Goal: Contribute content: Contribute content

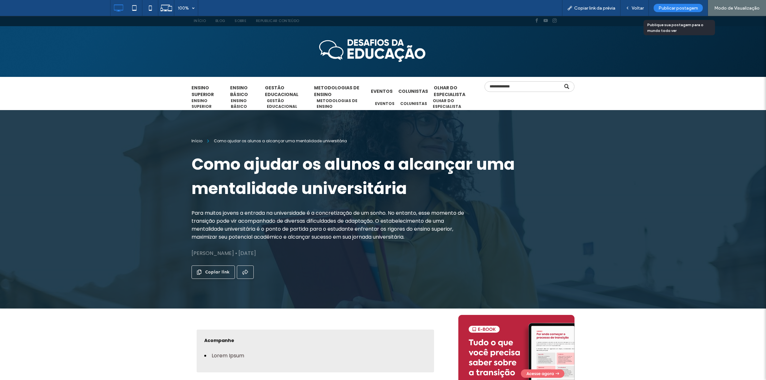
click at [668, 6] on span "Publicar postagem" at bounding box center [679, 7] width 40 height 5
click at [673, 8] on span "Publicar postagem" at bounding box center [679, 7] width 40 height 5
click at [668, 7] on span "Publicar postagem" at bounding box center [679, 7] width 40 height 5
click at [682, 8] on span "Publicar postagem" at bounding box center [679, 7] width 40 height 5
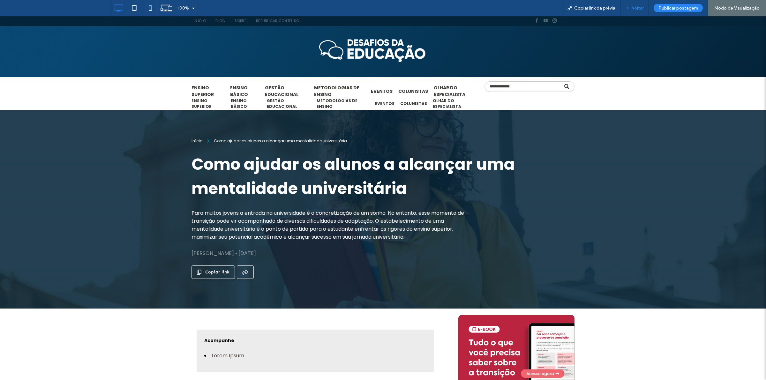
click at [641, 8] on span "Voltar" at bounding box center [638, 7] width 12 height 5
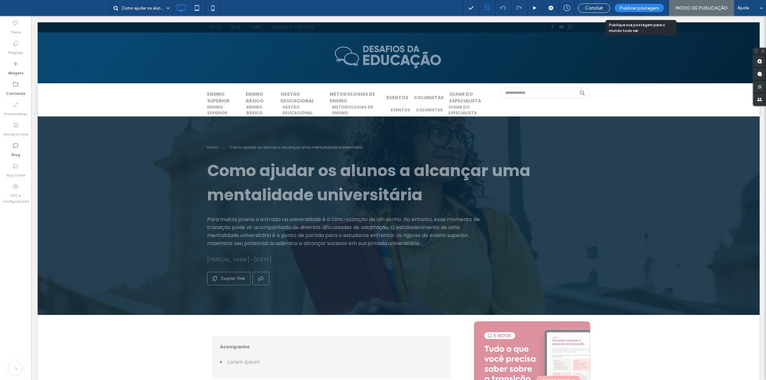
click at [649, 9] on span "Publicar postagem" at bounding box center [640, 7] width 40 height 5
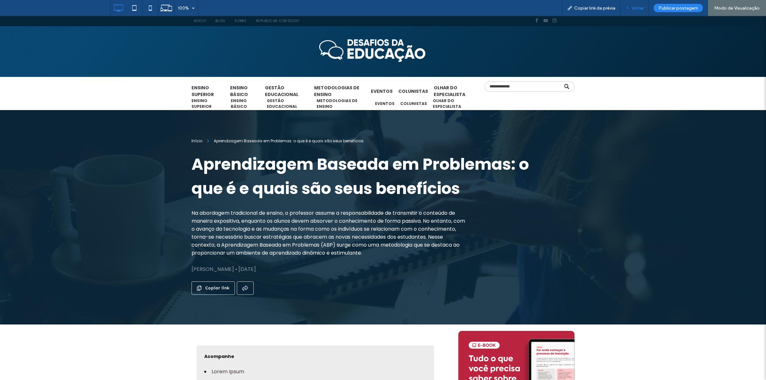
click at [636, 6] on span "Voltar" at bounding box center [638, 7] width 12 height 5
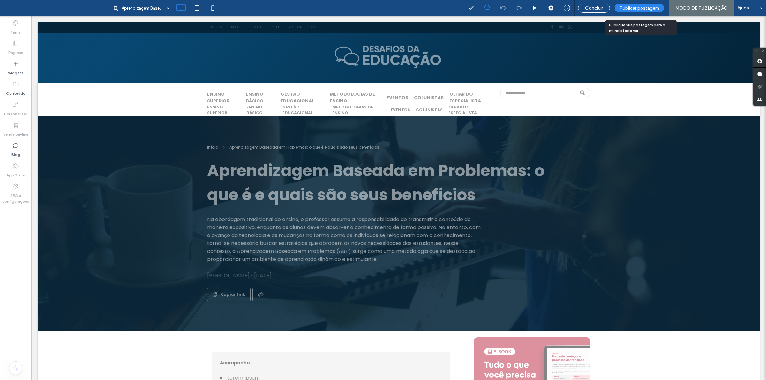
click at [648, 8] on span "Publicar postagem" at bounding box center [640, 7] width 40 height 5
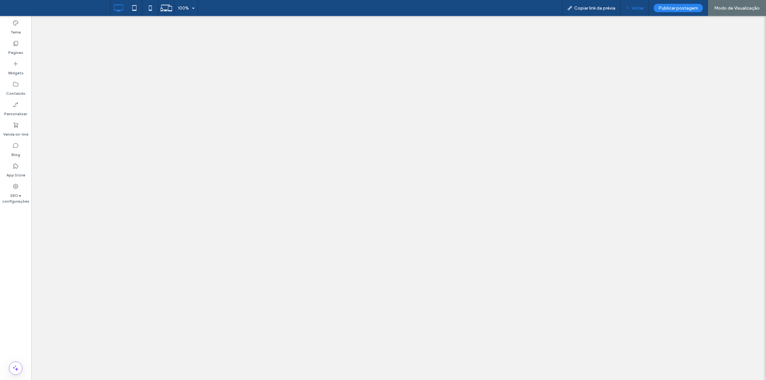
click at [643, 9] on span "Voltar" at bounding box center [638, 7] width 12 height 5
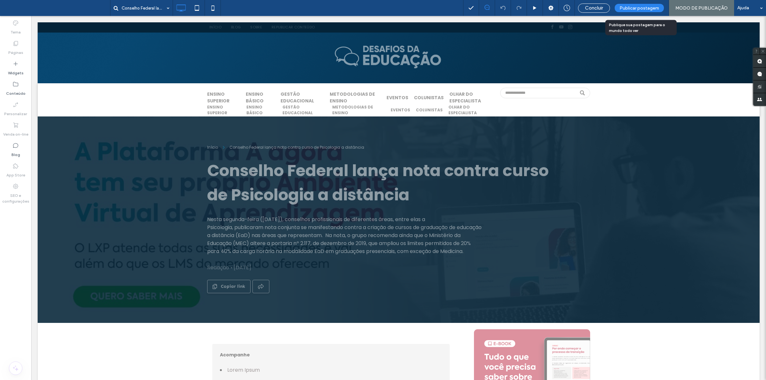
click at [636, 8] on span "Publicar postagem" at bounding box center [640, 7] width 40 height 5
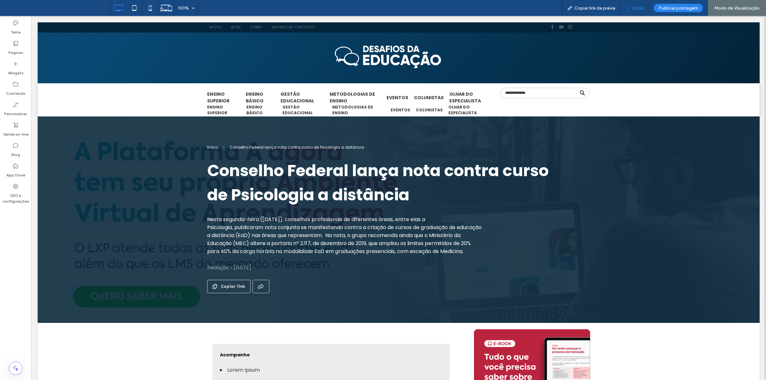
click at [644, 8] on span "Voltar" at bounding box center [638, 7] width 12 height 5
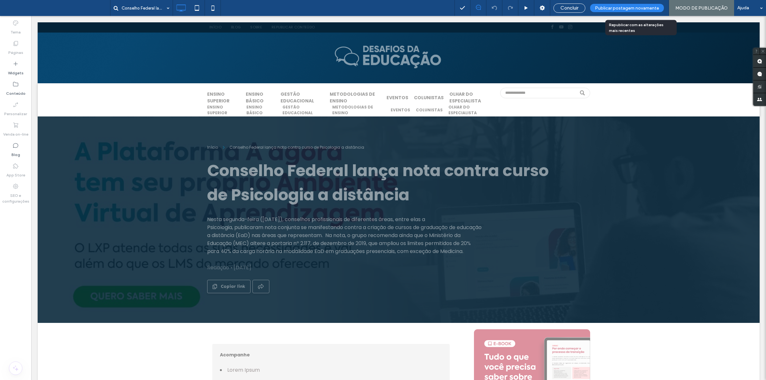
click at [635, 9] on span "Publicar postagem novamente" at bounding box center [627, 7] width 64 height 5
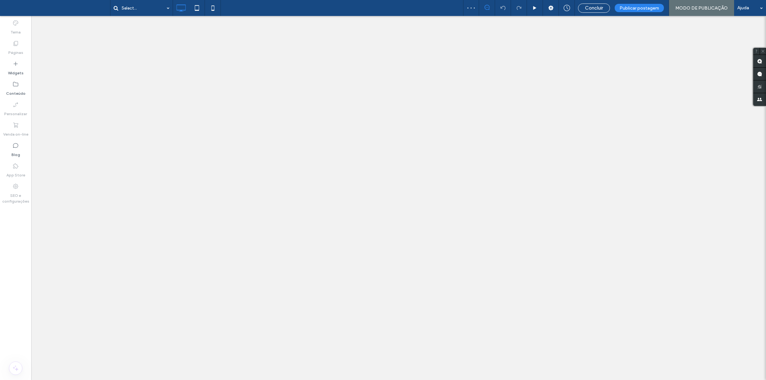
click at [657, 9] on span "Publicar postagem" at bounding box center [640, 7] width 40 height 5
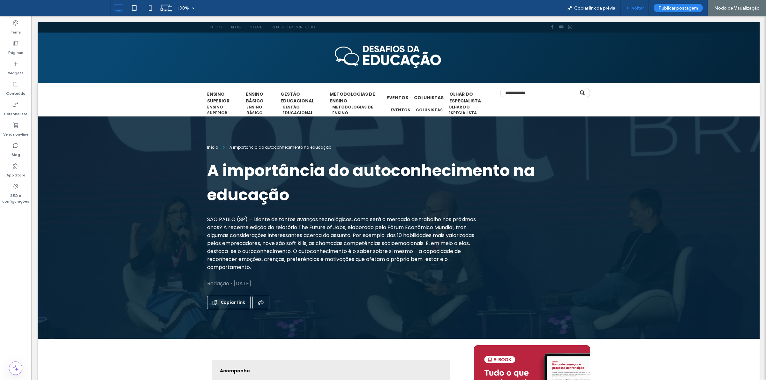
click at [641, 9] on span "Voltar" at bounding box center [638, 7] width 12 height 5
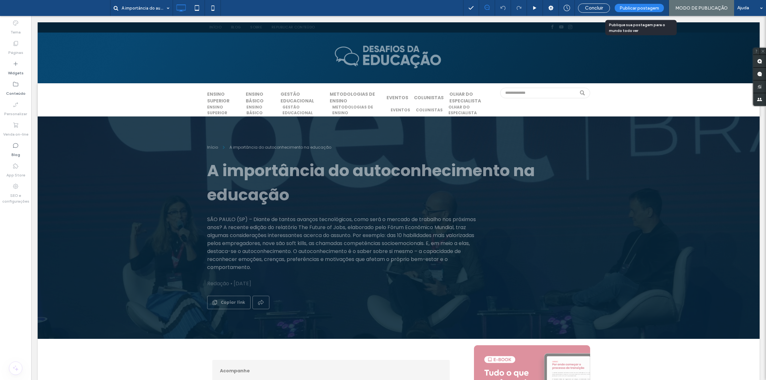
click at [636, 7] on span "Publicar postagem" at bounding box center [640, 7] width 40 height 5
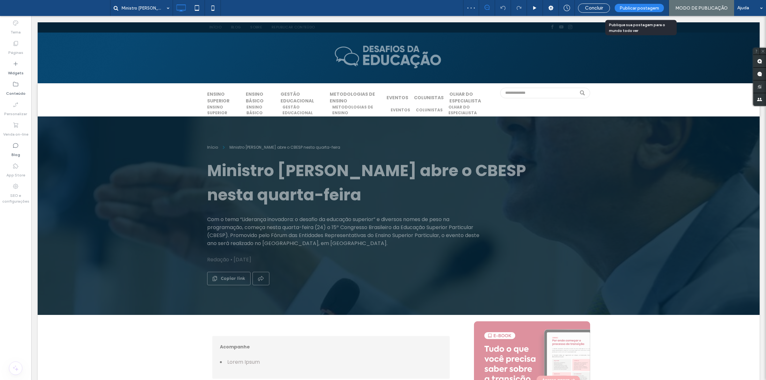
click at [643, 7] on span "Publicar postagem" at bounding box center [640, 7] width 40 height 5
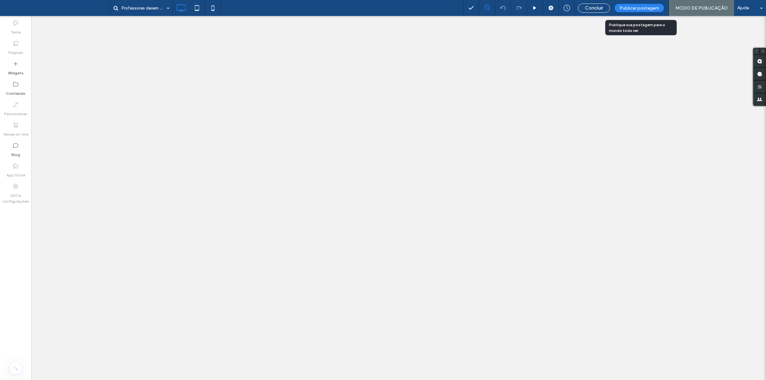
click at [654, 11] on div "Publicar postagem" at bounding box center [639, 8] width 49 height 8
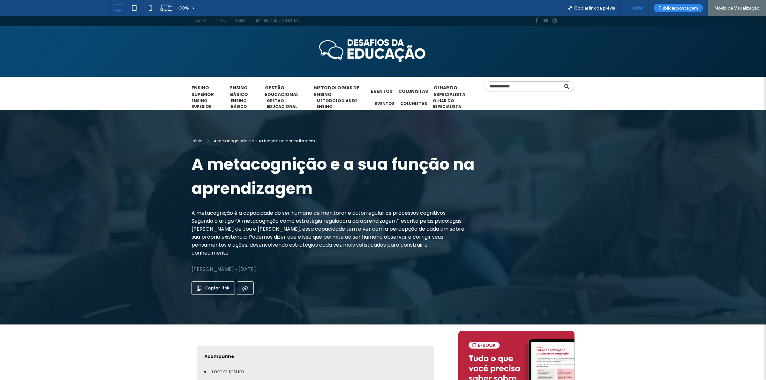
click at [635, 10] on span "Voltar" at bounding box center [638, 7] width 12 height 5
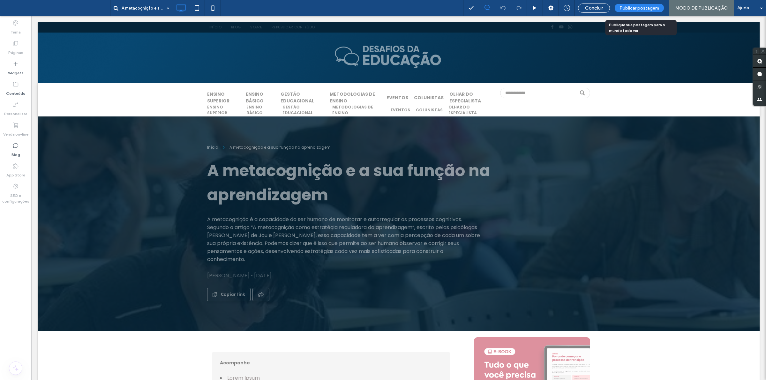
click at [633, 7] on span "Publicar postagem" at bounding box center [640, 7] width 40 height 5
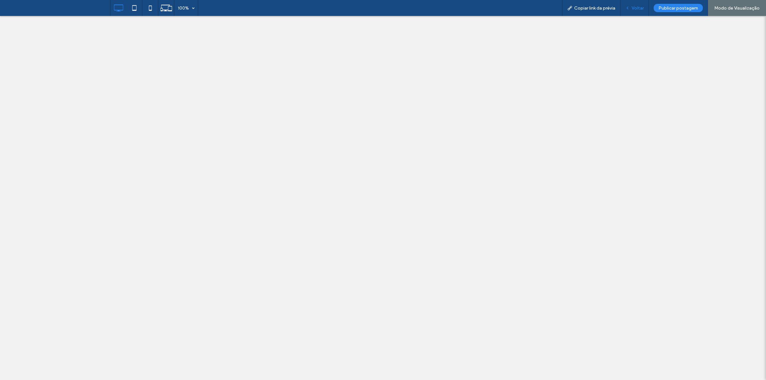
click at [636, 6] on span "Voltar" at bounding box center [638, 7] width 12 height 5
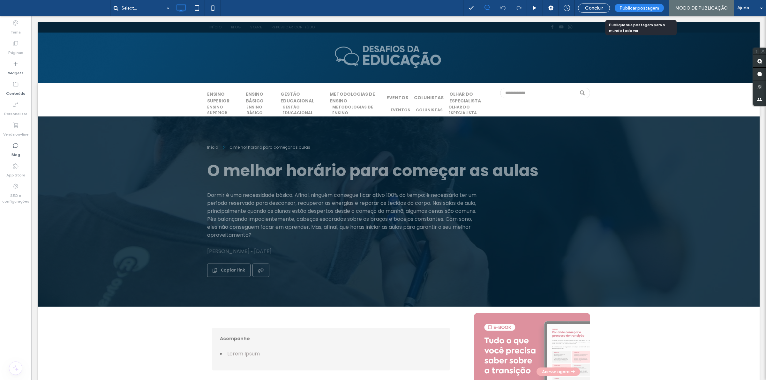
click at [645, 7] on span "Publicar postagem" at bounding box center [640, 7] width 40 height 5
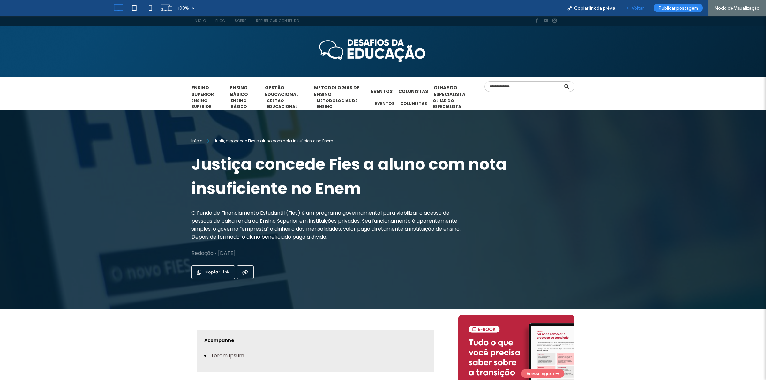
click at [641, 10] on span "Voltar" at bounding box center [638, 7] width 12 height 5
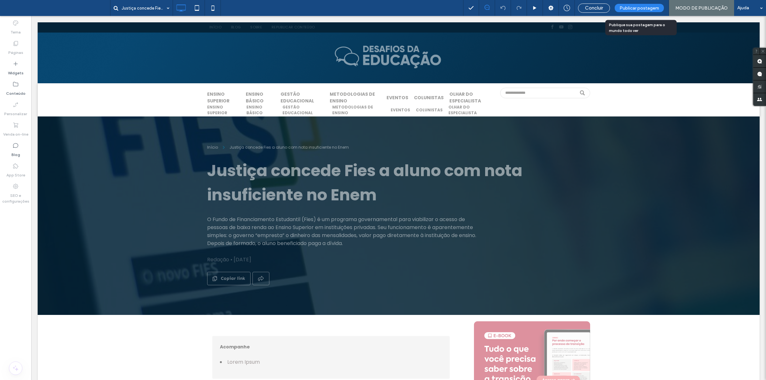
click at [640, 8] on span "Publicar postagem" at bounding box center [640, 7] width 40 height 5
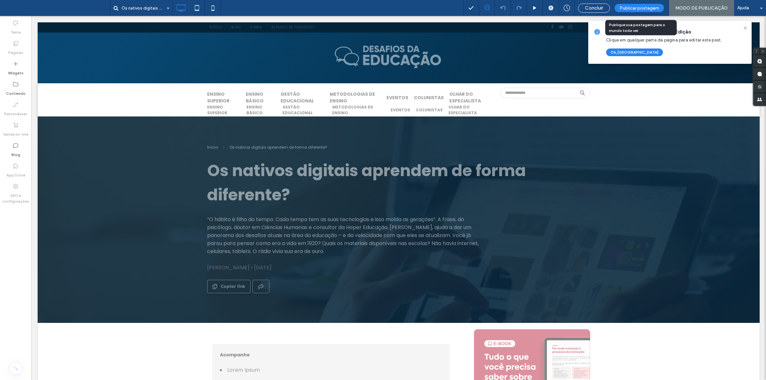
click at [628, 9] on span "Publicar postagem" at bounding box center [640, 7] width 40 height 5
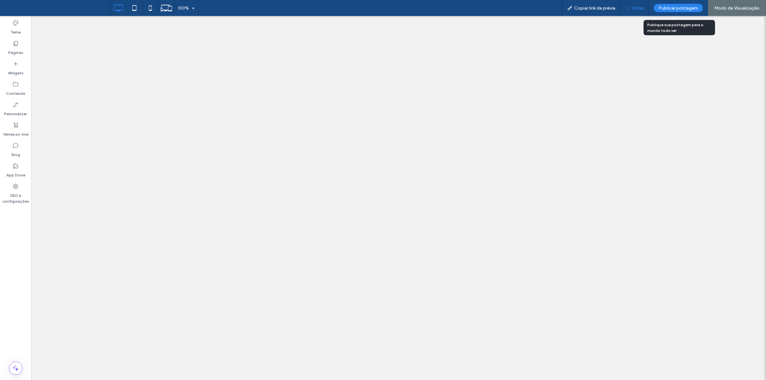
click at [644, 9] on span "Voltar" at bounding box center [638, 7] width 12 height 5
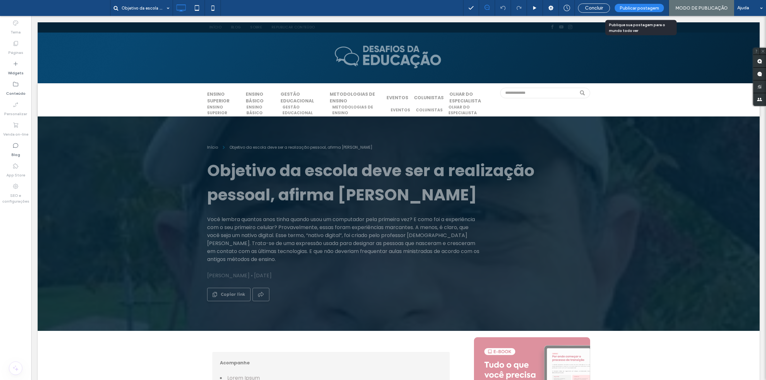
click at [656, 8] on span "Publicar postagem" at bounding box center [640, 7] width 40 height 5
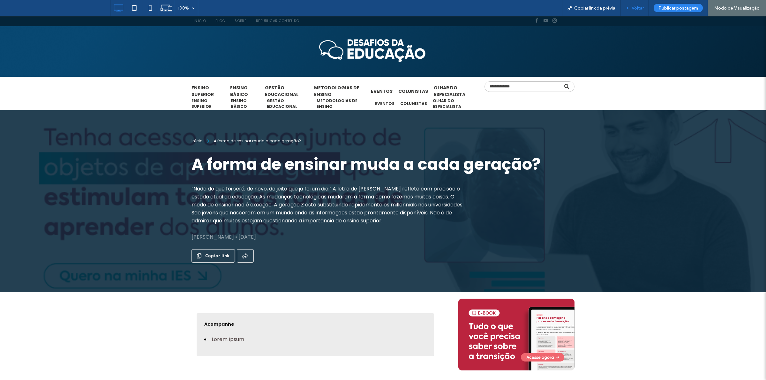
click at [639, 10] on span "Voltar" at bounding box center [638, 7] width 12 height 5
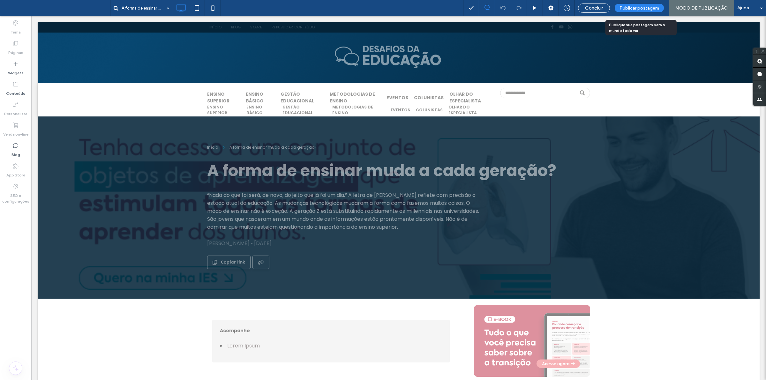
click at [654, 6] on span "Publicar postagem" at bounding box center [640, 7] width 40 height 5
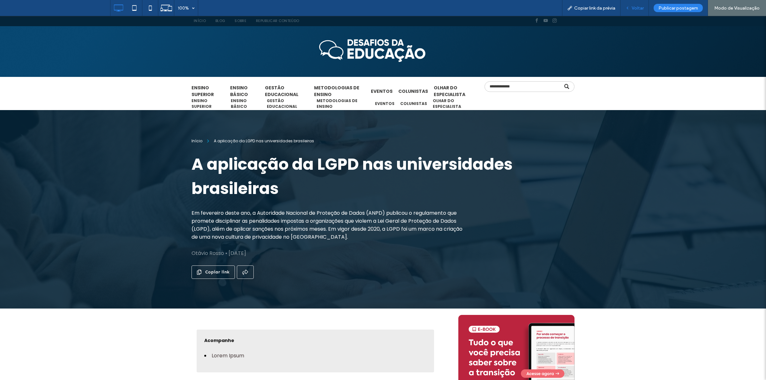
click at [637, 10] on span "Voltar" at bounding box center [638, 7] width 12 height 5
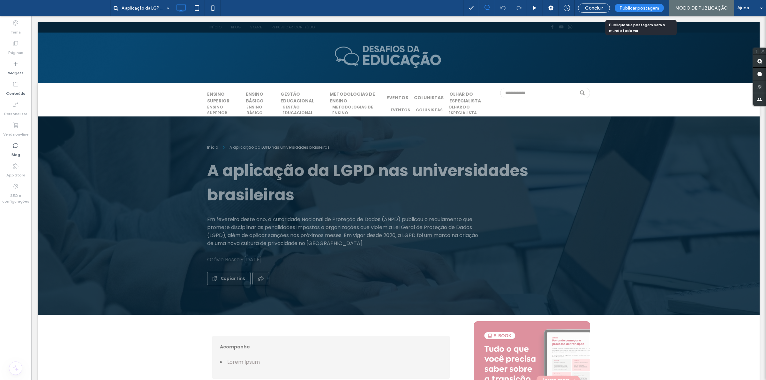
click at [632, 9] on span "Publicar postagem" at bounding box center [640, 7] width 40 height 5
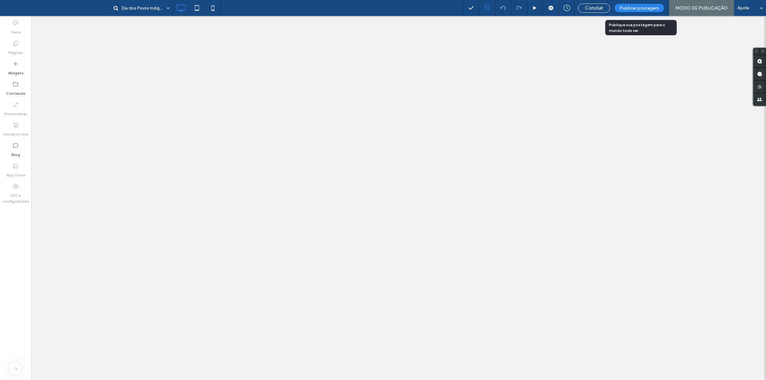
click at [654, 9] on span "Publicar postagem" at bounding box center [640, 7] width 40 height 5
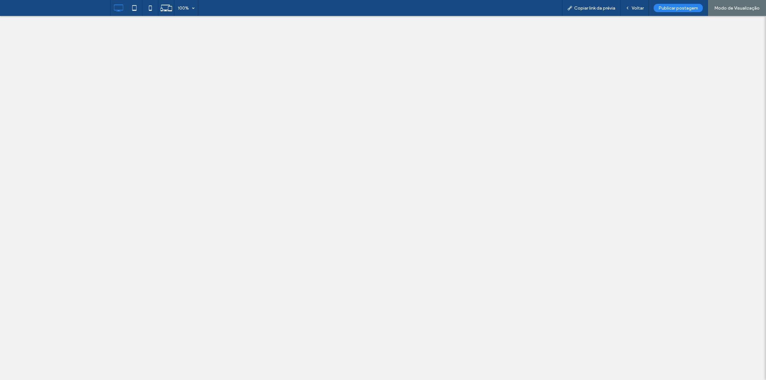
click at [640, 9] on span "Voltar" at bounding box center [638, 7] width 12 height 5
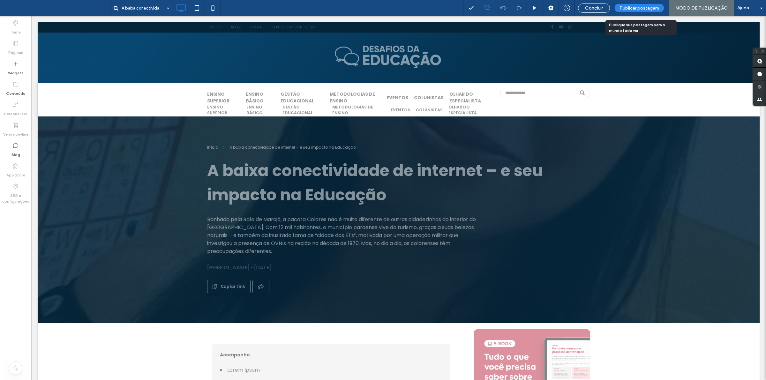
click at [648, 5] on span "Publicar postagem" at bounding box center [640, 7] width 40 height 5
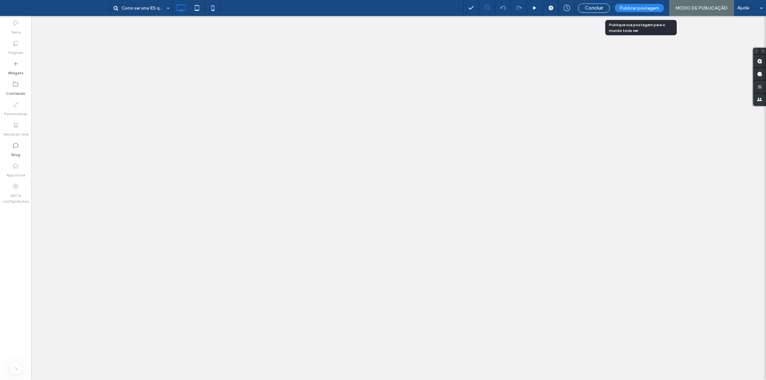
click at [641, 9] on span "Publicar postagem" at bounding box center [640, 7] width 40 height 5
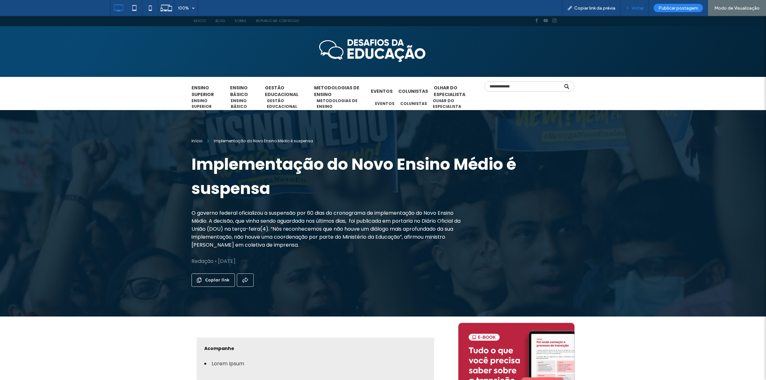
click at [643, 6] on span "Voltar" at bounding box center [638, 7] width 12 height 5
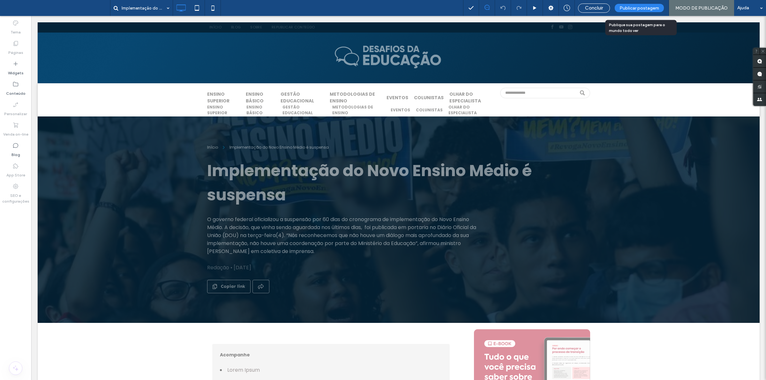
click at [647, 7] on span "Publicar postagem" at bounding box center [640, 7] width 40 height 5
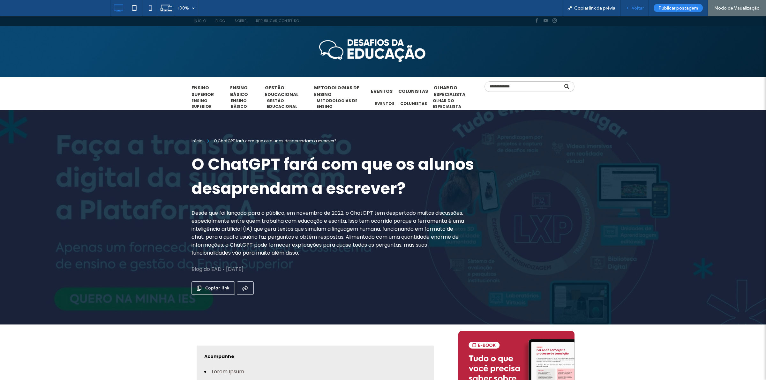
click at [635, 6] on span "Voltar" at bounding box center [638, 7] width 12 height 5
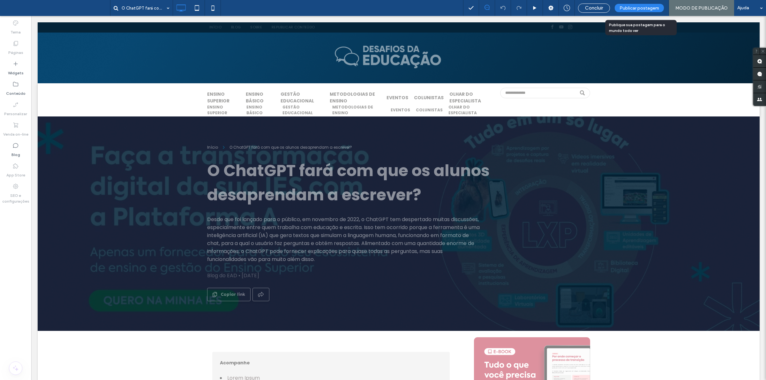
click at [647, 5] on span "Publicar postagem" at bounding box center [640, 7] width 40 height 5
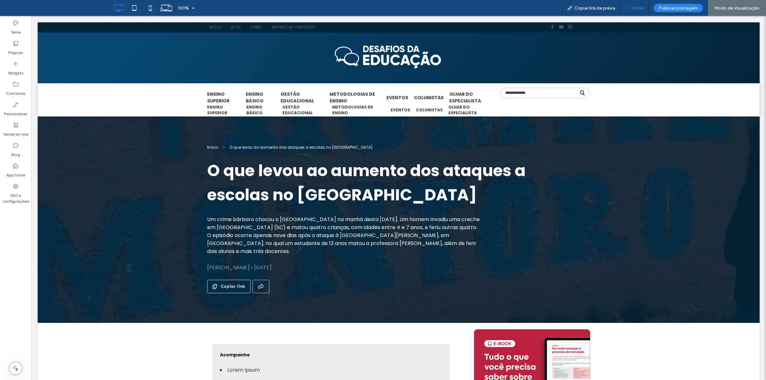
click at [643, 7] on span "Voltar" at bounding box center [638, 7] width 12 height 5
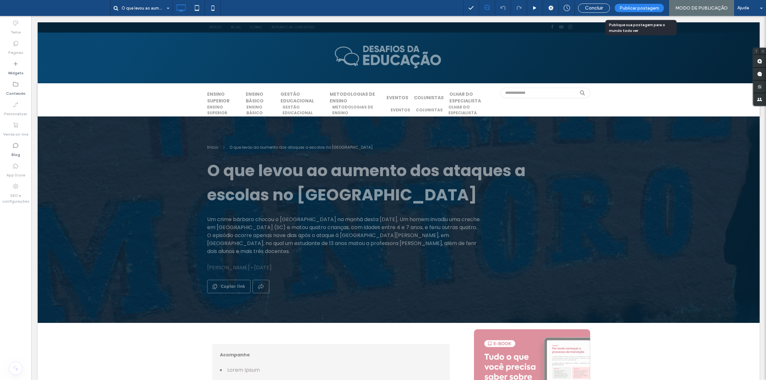
click at [651, 7] on span "Publicar postagem" at bounding box center [640, 7] width 40 height 5
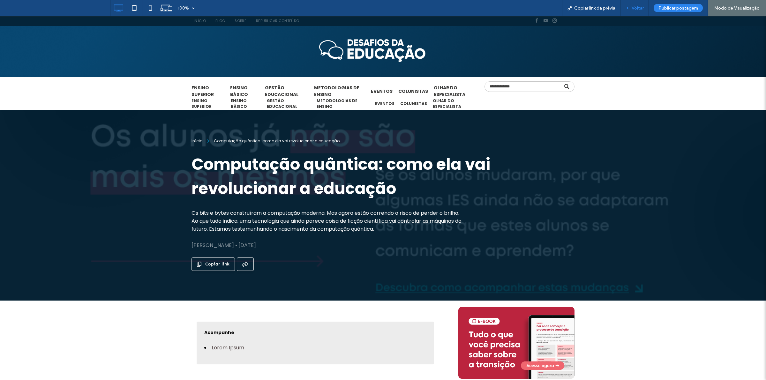
click at [634, 6] on span "Voltar" at bounding box center [638, 7] width 12 height 5
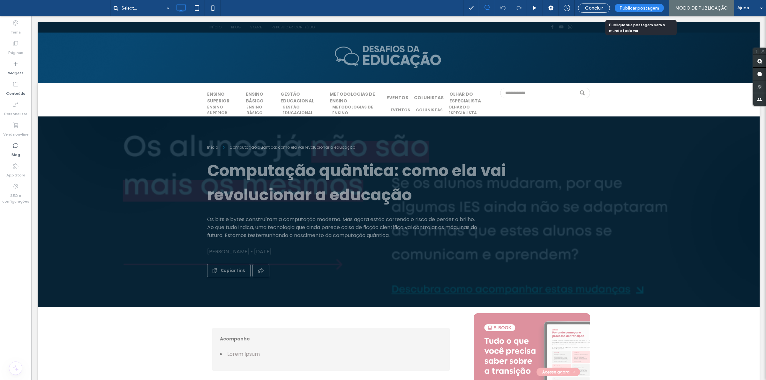
click at [632, 10] on div "Publicar postagem" at bounding box center [639, 8] width 49 height 8
click at [631, 10] on span "Publicar postagem" at bounding box center [640, 7] width 40 height 5
click at [643, 10] on span "Publicar postagem" at bounding box center [640, 7] width 40 height 5
click at [636, 6] on span "Publicar postagem" at bounding box center [640, 7] width 40 height 5
click at [603, 6] on span "Concluir" at bounding box center [594, 8] width 18 height 6
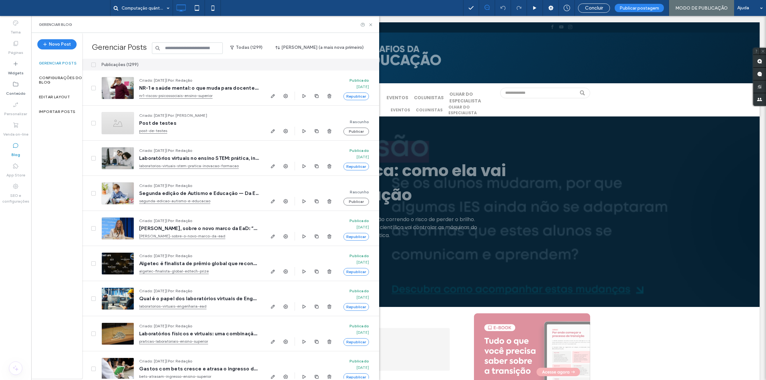
click at [635, 4] on div at bounding box center [383, 190] width 766 height 380
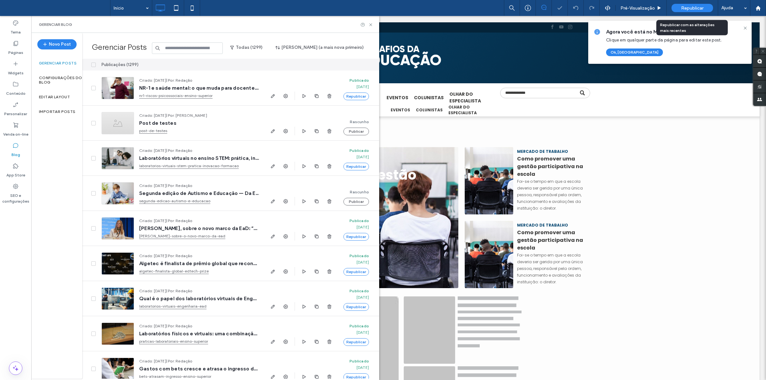
click at [679, 7] on div "Republicar" at bounding box center [693, 8] width 42 height 8
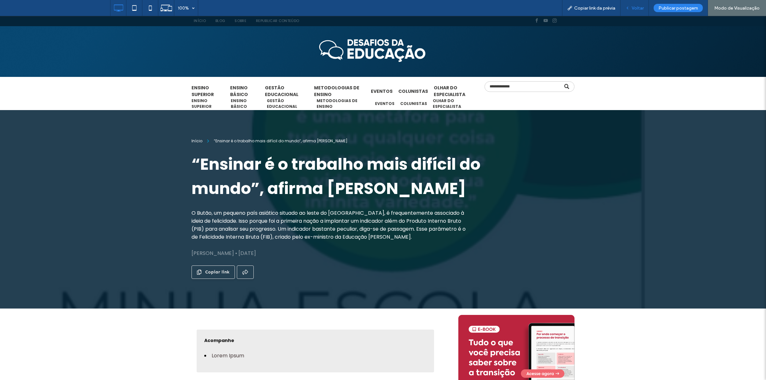
click at [643, 6] on span "Voltar" at bounding box center [638, 7] width 12 height 5
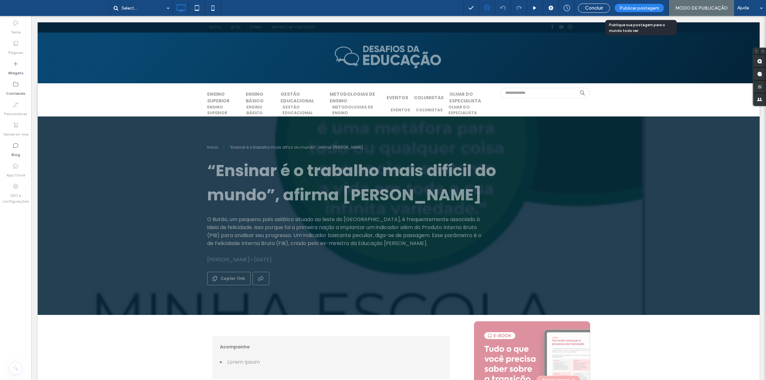
click at [642, 9] on span "Publicar postagem" at bounding box center [640, 7] width 40 height 5
click at [632, 6] on span "Publicar postagem" at bounding box center [640, 7] width 40 height 5
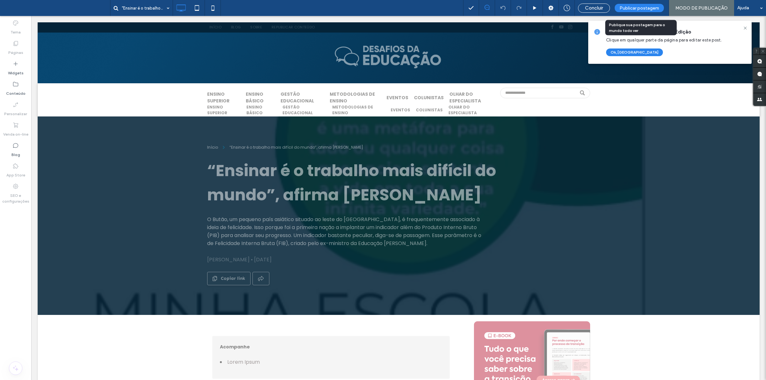
click at [643, 8] on span "Publicar postagem" at bounding box center [640, 7] width 40 height 5
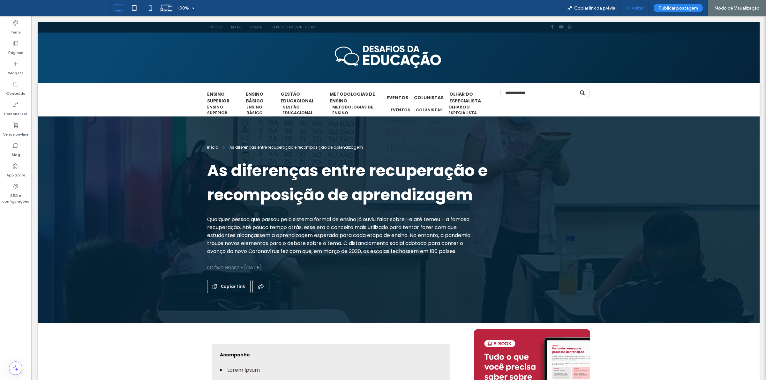
click at [639, 6] on span "Voltar" at bounding box center [638, 7] width 12 height 5
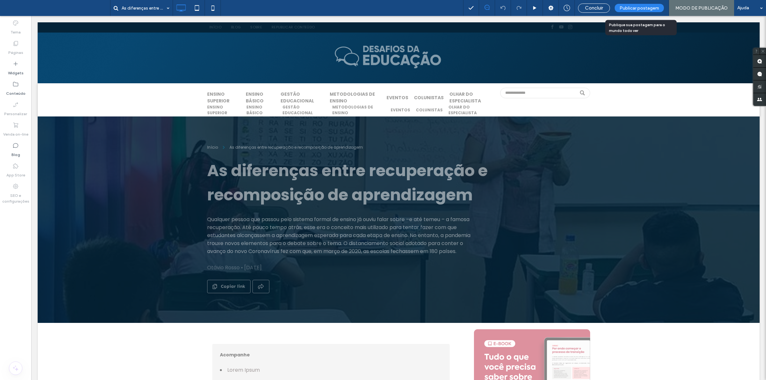
click at [639, 11] on div "Publicar postagem" at bounding box center [639, 8] width 49 height 8
